Goal: Information Seeking & Learning: Find specific fact

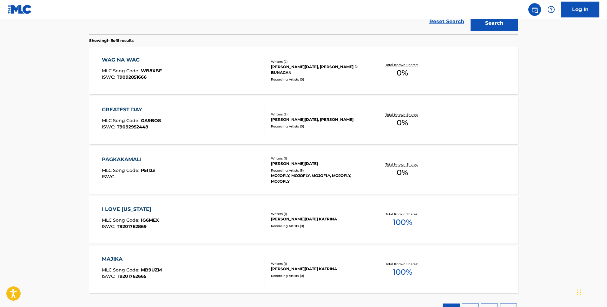
scroll to position [155, 0]
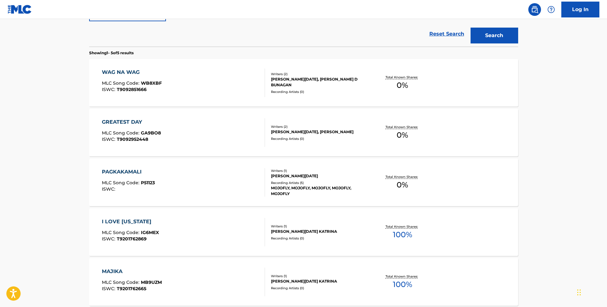
click at [261, 92] on div at bounding box center [262, 83] width 5 height 29
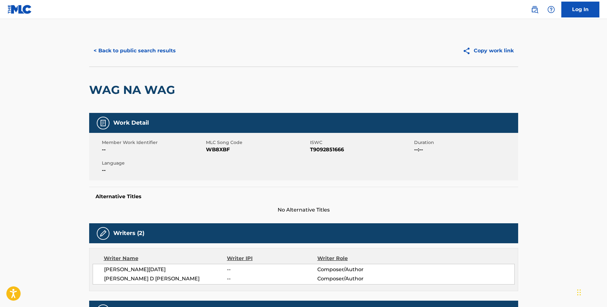
click at [121, 52] on button "< Back to public search results" at bounding box center [134, 51] width 91 height 16
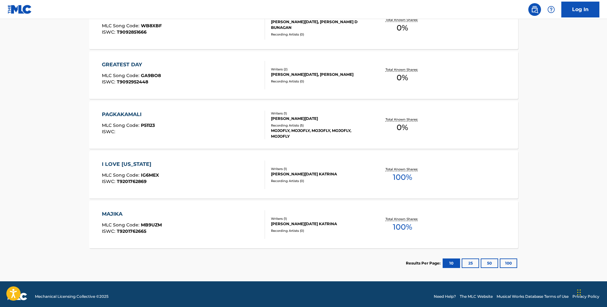
scroll to position [218, 0]
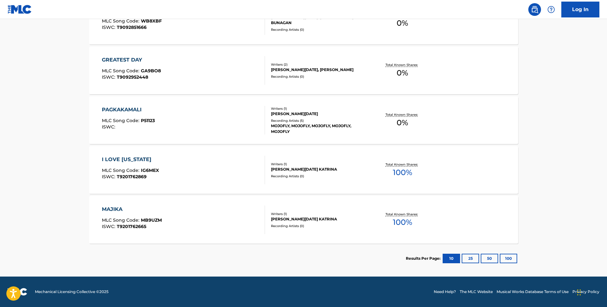
click at [412, 106] on div "PAGKAKAMALI MLC Song Code : P51123 ISWC : Writers ( 1 ) [PERSON_NAME][DATE] Rec…" at bounding box center [303, 120] width 429 height 48
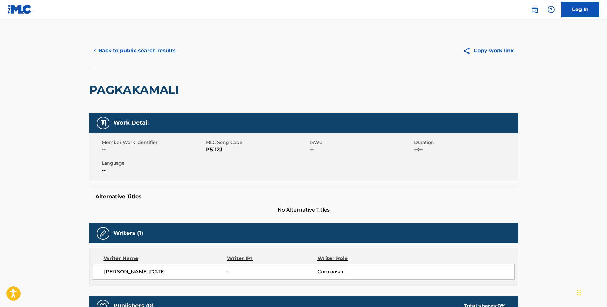
click at [141, 47] on button "< Back to public search results" at bounding box center [134, 51] width 91 height 16
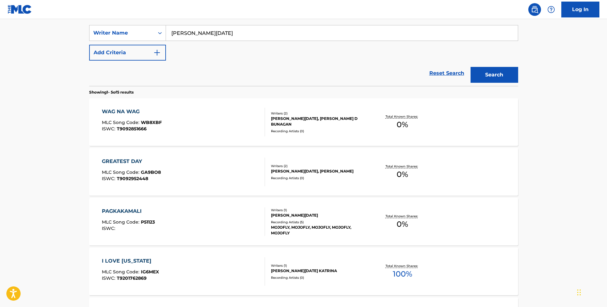
scroll to position [117, 0]
click at [269, 179] on div "Writers ( 2 ) [PERSON_NAME][DATE], [PERSON_NAME] Recording Artists ( 0 )" at bounding box center [316, 171] width 102 height 17
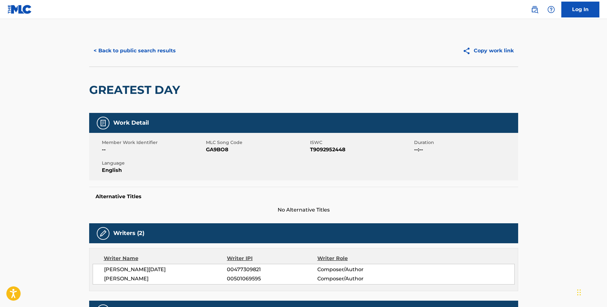
click at [133, 56] on button "< Back to public search results" at bounding box center [134, 51] width 91 height 16
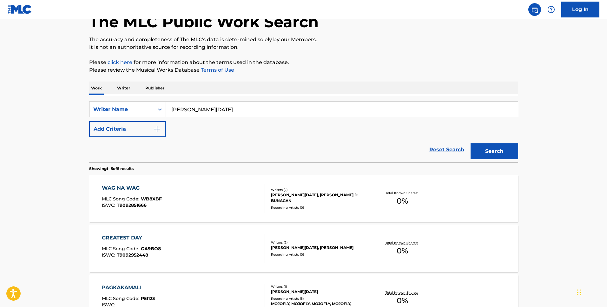
scroll to position [8, 0]
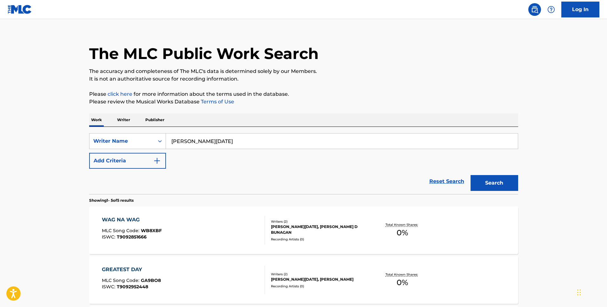
click at [286, 140] on input "[PERSON_NAME][DATE]" at bounding box center [342, 141] width 352 height 15
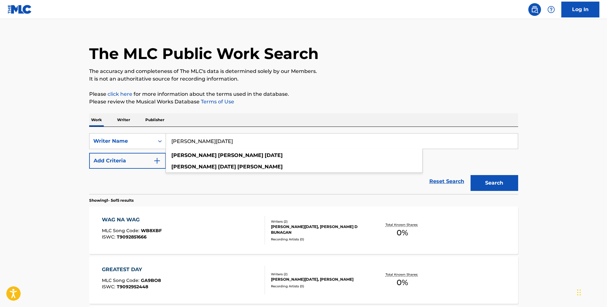
click at [171, 145] on input "[PERSON_NAME][DATE]" at bounding box center [342, 141] width 352 height 15
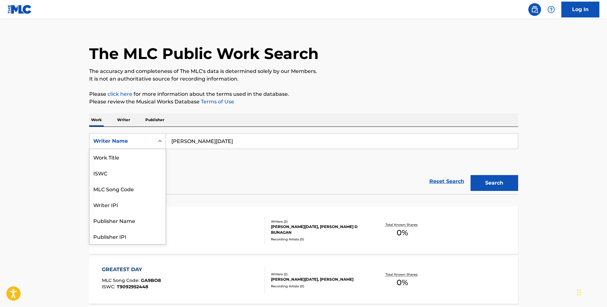
click at [150, 145] on div "Writer Name" at bounding box center [121, 141] width 65 height 12
click at [149, 157] on div "MLC Song Code" at bounding box center [127, 157] width 76 height 16
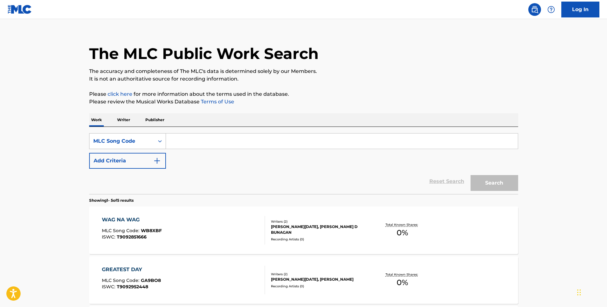
click at [151, 146] on div "MLC Song Code" at bounding box center [121, 141] width 65 height 12
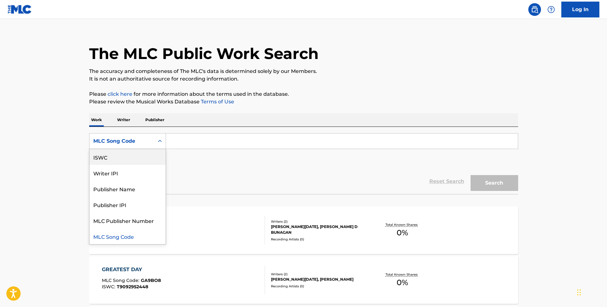
scroll to position [0, 0]
click at [151, 161] on div "Work Title" at bounding box center [127, 157] width 76 height 16
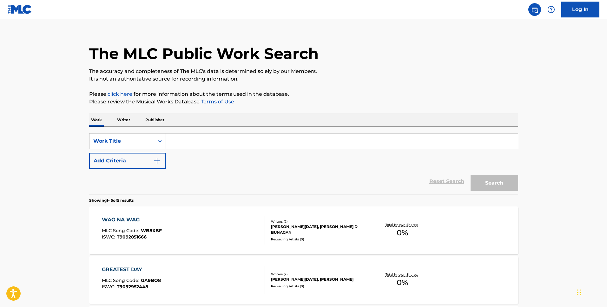
click at [232, 141] on input "Search Form" at bounding box center [342, 141] width 352 height 15
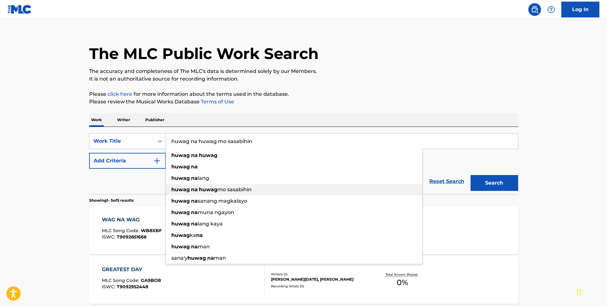
type input "huwag na huwag mo sasabihin"
click at [471, 175] on button "Search" at bounding box center [495, 183] width 48 height 16
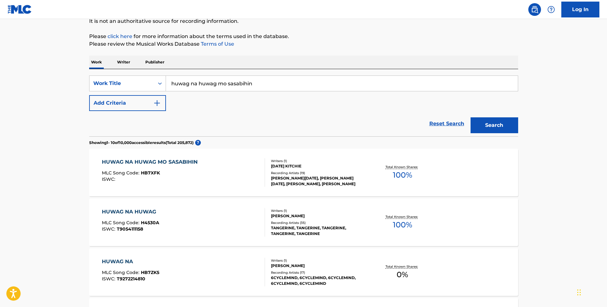
scroll to position [76, 0]
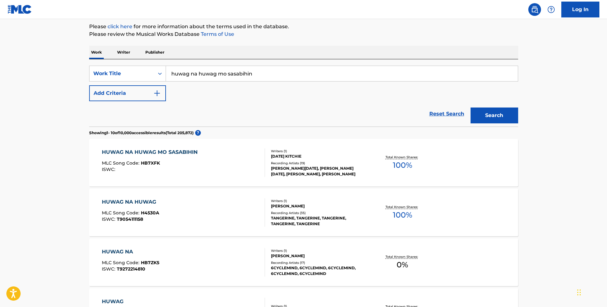
click at [242, 166] on div "HUWAG NA HUWAG MO SASABIHIN MLC Song Code : HB7XFK ISWC :" at bounding box center [183, 162] width 163 height 29
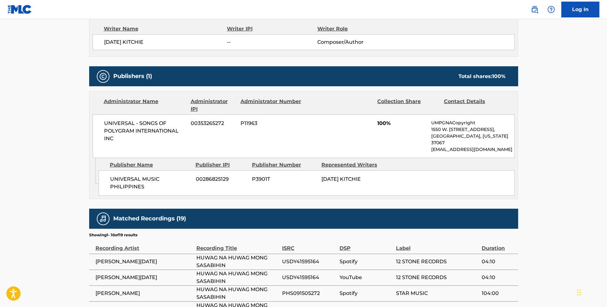
scroll to position [239, 0]
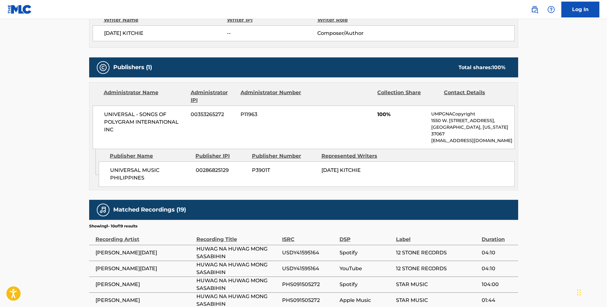
click at [155, 172] on span "UNIVERSAL MUSIC PHILIPPINES" at bounding box center [150, 174] width 81 height 15
drag, startPoint x: 155, startPoint y: 172, endPoint x: 107, endPoint y: 167, distance: 49.1
click at [107, 167] on div "UNIVERSAL MUSIC PHILIPPINES 00286825129 P3901T [DATE] KITCHIE" at bounding box center [307, 173] width 416 height 25
copy div "UNIVERSAL MUSIC PHILIPPINES"
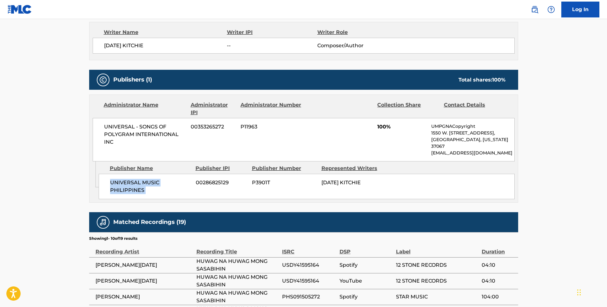
scroll to position [229, 0]
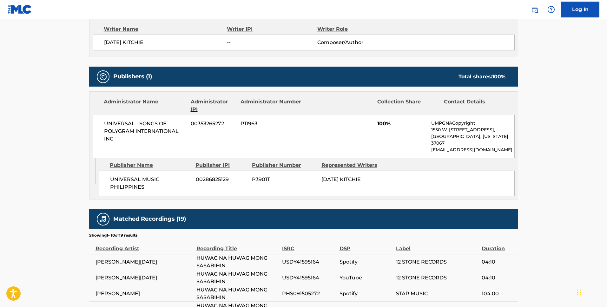
click at [137, 197] on div "Work Detail Member Work Identifier -- MLC Song Code HB7XFK ISWC -- Duration --:…" at bounding box center [303, 160] width 429 height 552
click at [137, 190] on div "Admin Original Publisher Connecting Line Publisher Name Publisher IPI Publisher…" at bounding box center [303, 178] width 428 height 41
copy div "UNIVERSAL MUSIC PHILIPPINES"
